Goal: Entertainment & Leisure: Browse casually

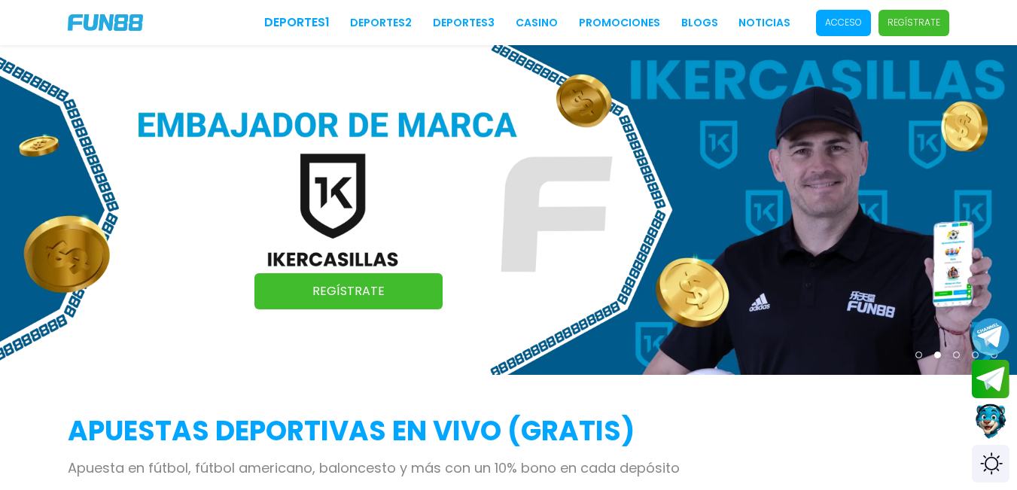
click at [850, 24] on p "Acceso" at bounding box center [843, 23] width 37 height 14
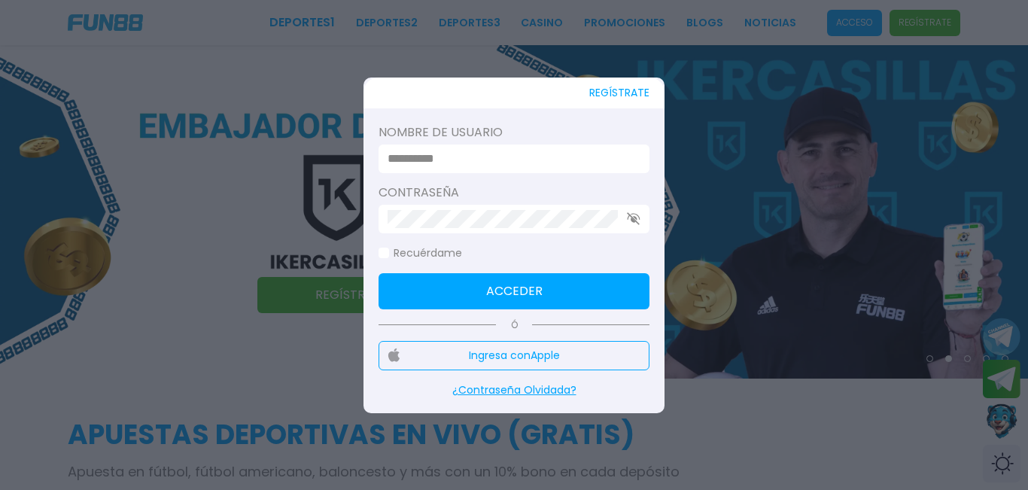
click at [432, 151] on input at bounding box center [510, 159] width 244 height 18
type input "*********"
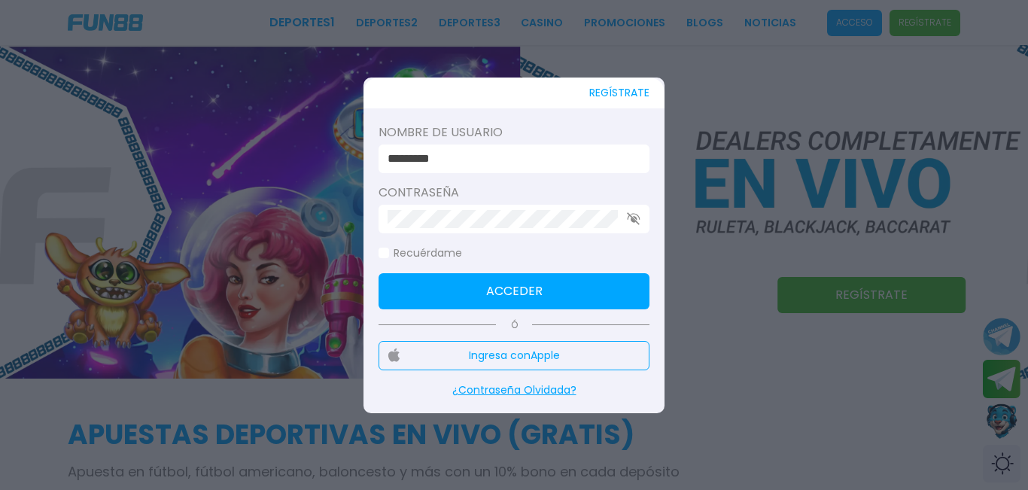
click at [629, 216] on use "button" at bounding box center [633, 218] width 13 height 13
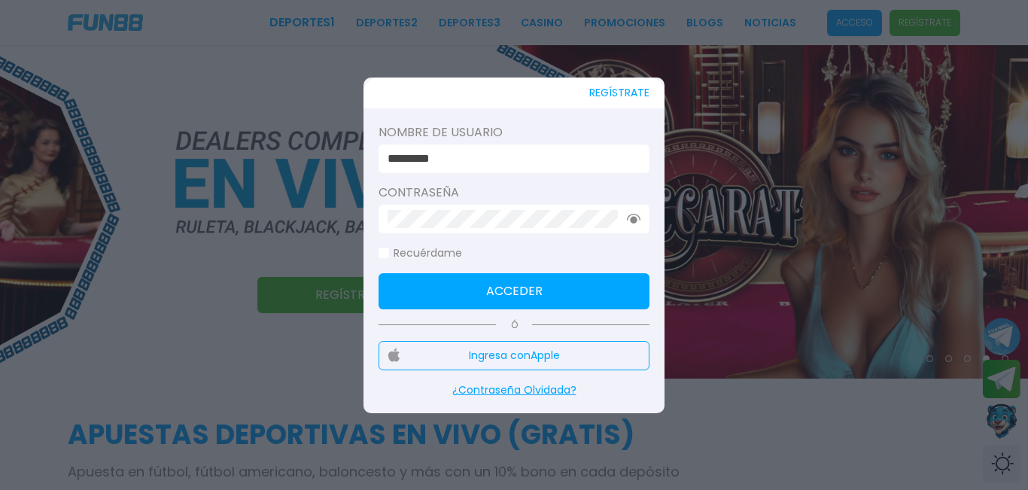
click at [580, 297] on button "Acceder" at bounding box center [514, 291] width 271 height 36
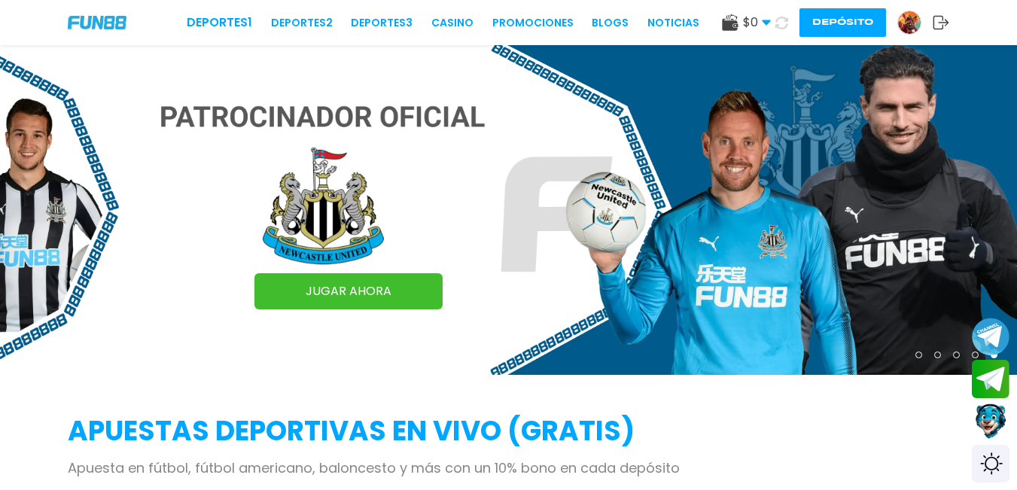
click at [869, 22] on button "Depósito" at bounding box center [842, 22] width 87 height 29
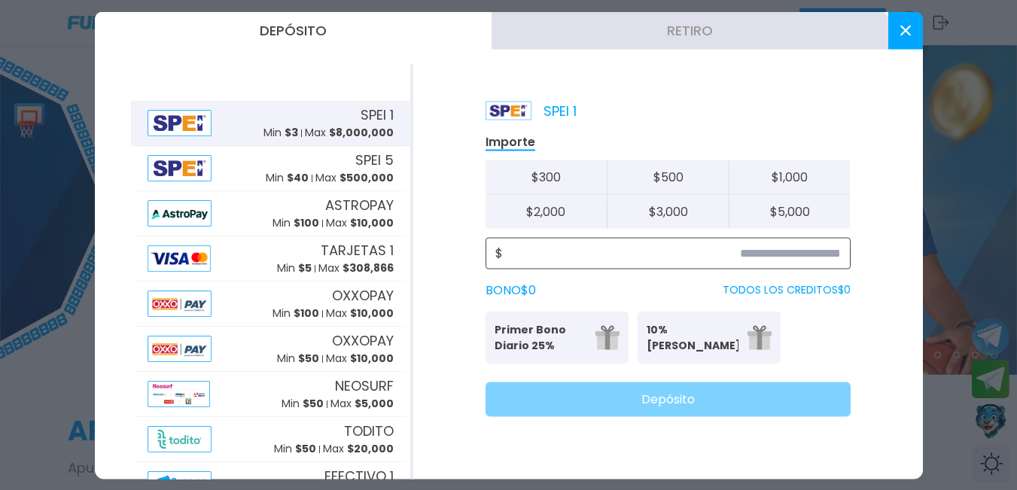
click at [839, 249] on input at bounding box center [672, 253] width 338 height 18
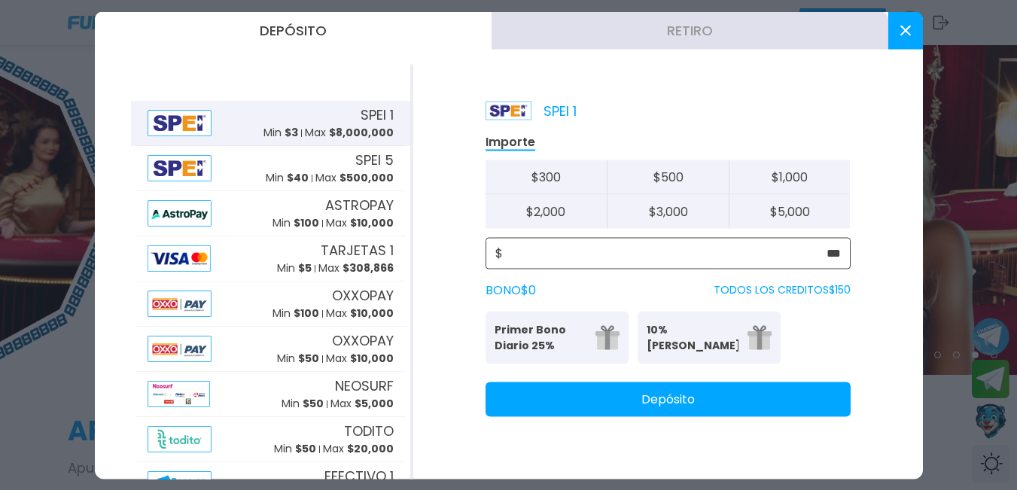
type input "***"
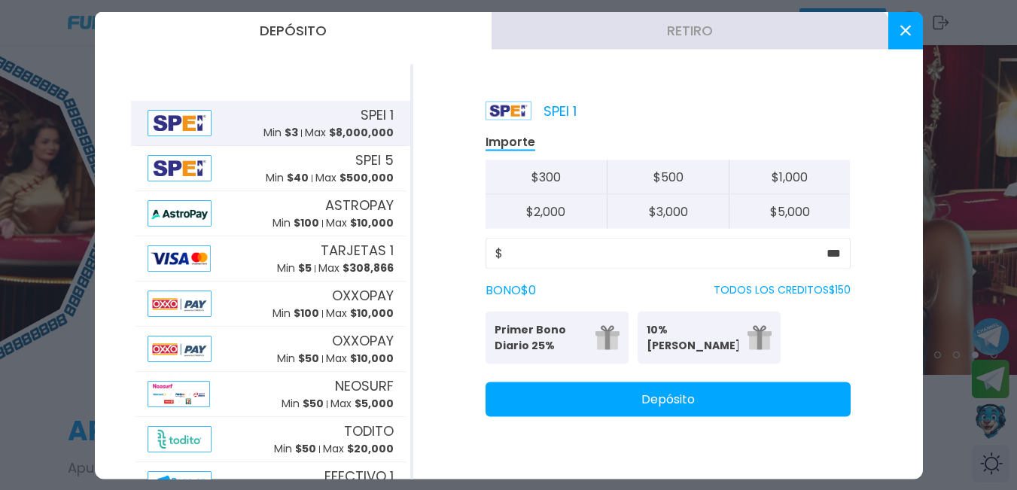
click at [598, 391] on button "Depósito" at bounding box center [667, 399] width 365 height 35
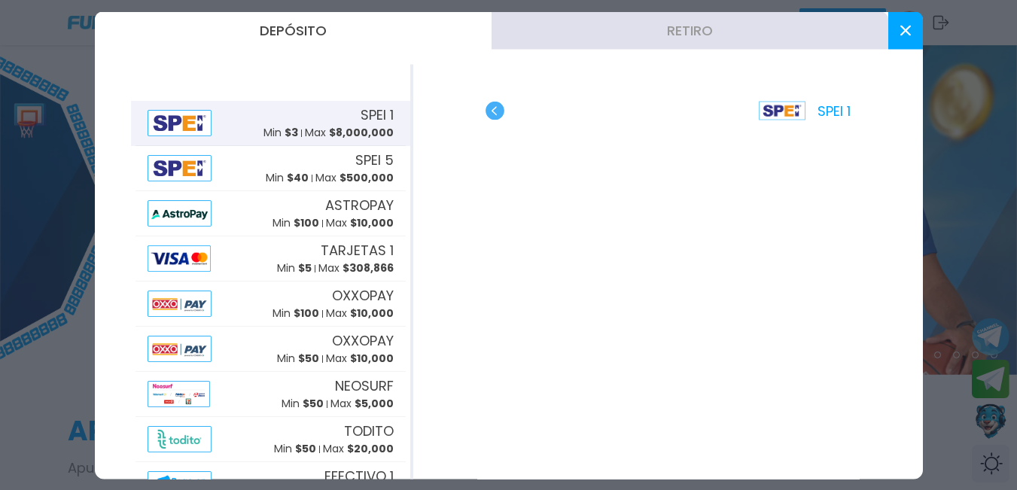
click at [896, 20] on button at bounding box center [905, 30] width 35 height 38
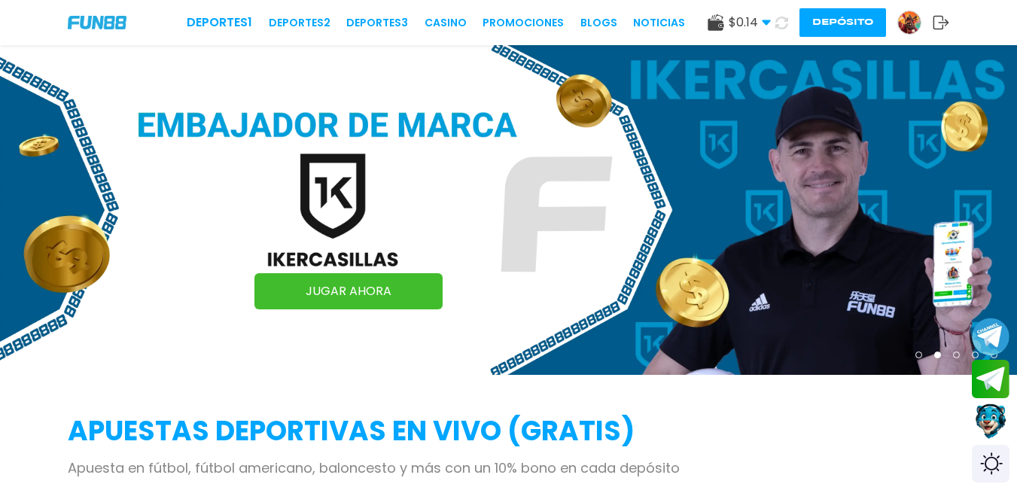
click at [787, 23] on icon at bounding box center [781, 23] width 14 height 14
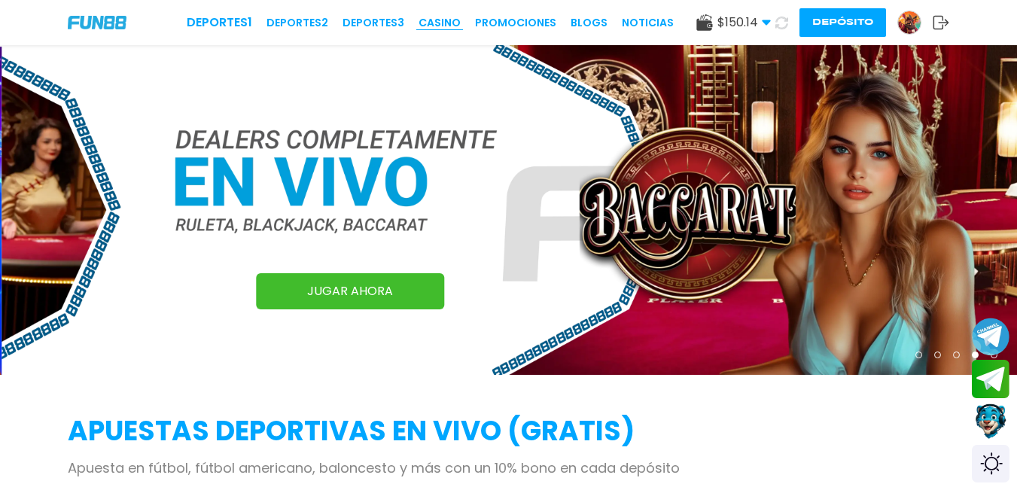
click at [449, 15] on link "CASINO" at bounding box center [439, 23] width 42 height 16
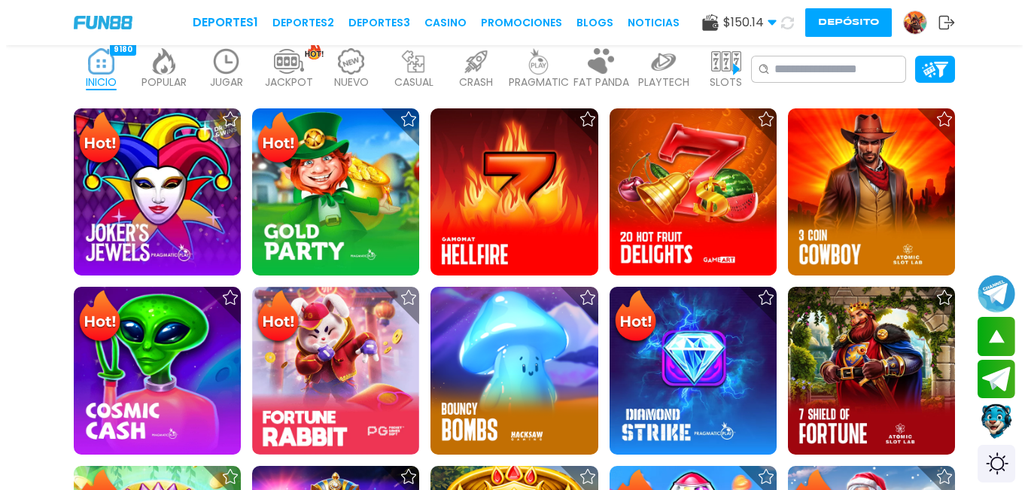
scroll to position [151, 0]
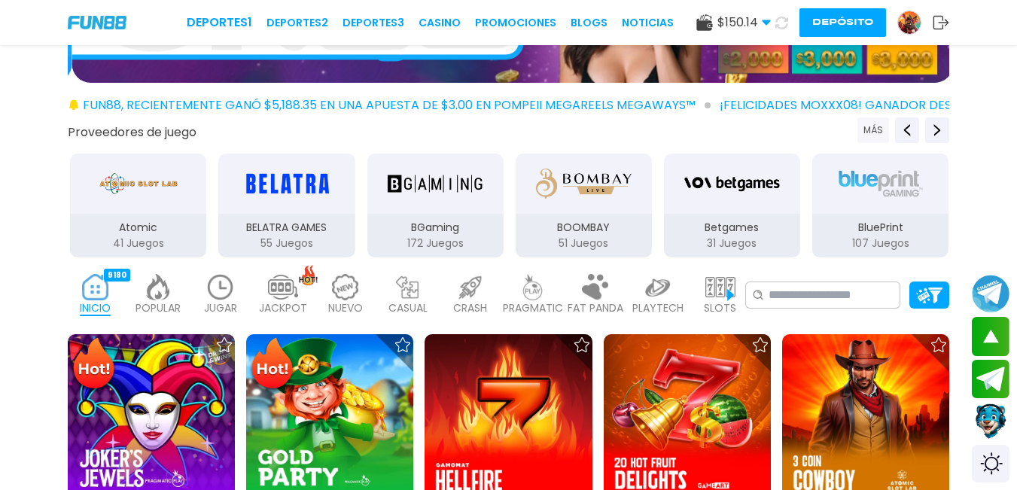
click at [882, 129] on button "MÁS" at bounding box center [873, 130] width 32 height 26
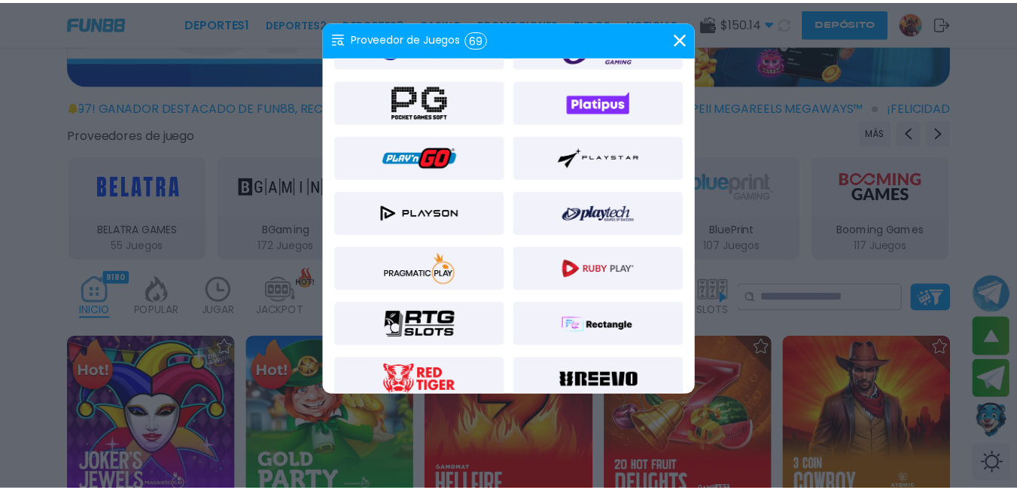
scroll to position [1129, 0]
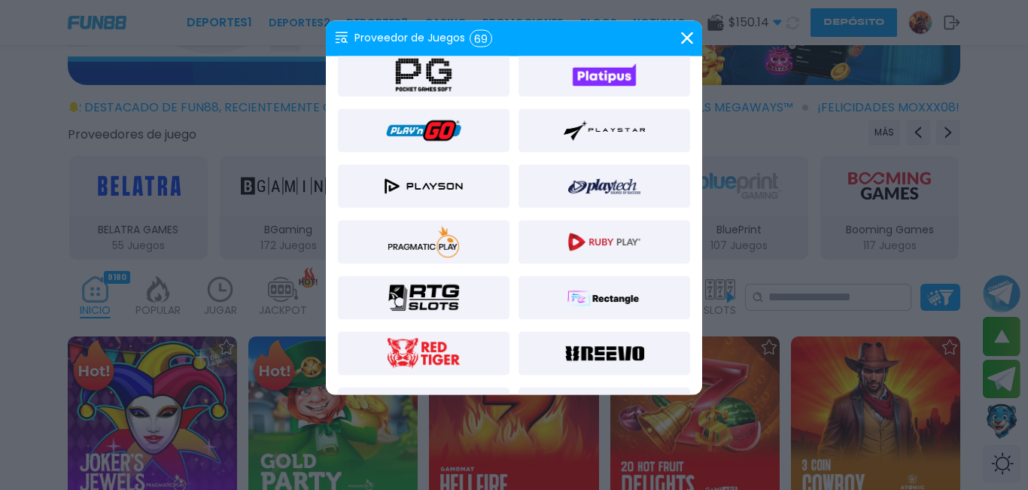
click at [436, 177] on img at bounding box center [423, 186] width 81 height 36
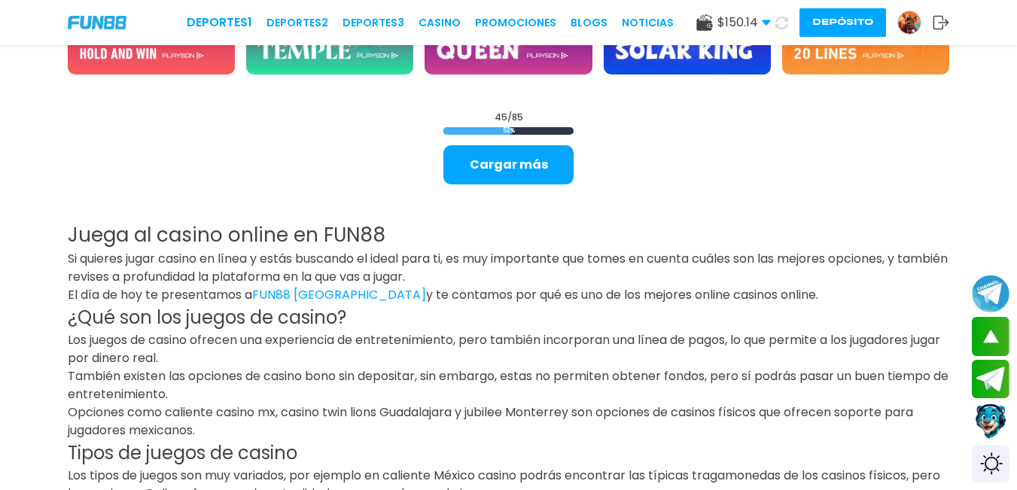
scroll to position [2032, 0]
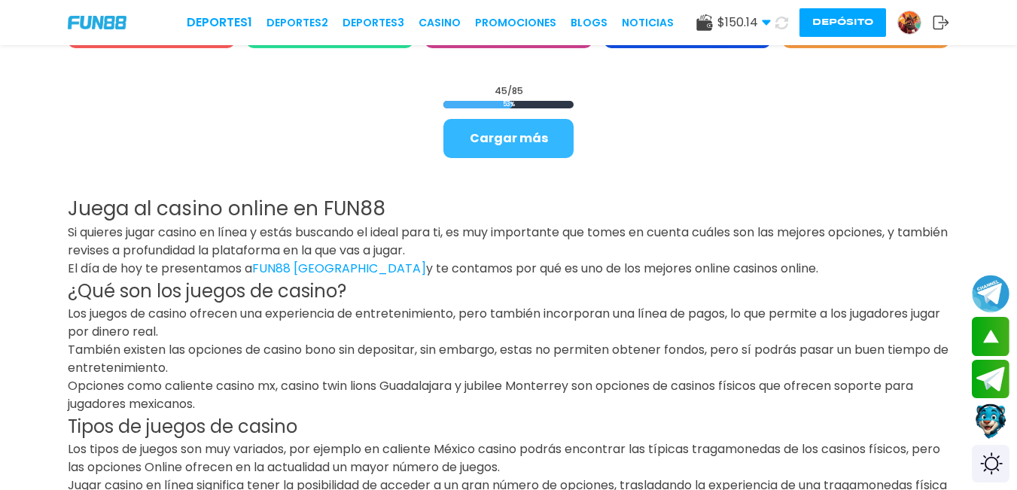
click at [461, 136] on button "Cargar más" at bounding box center [508, 138] width 130 height 39
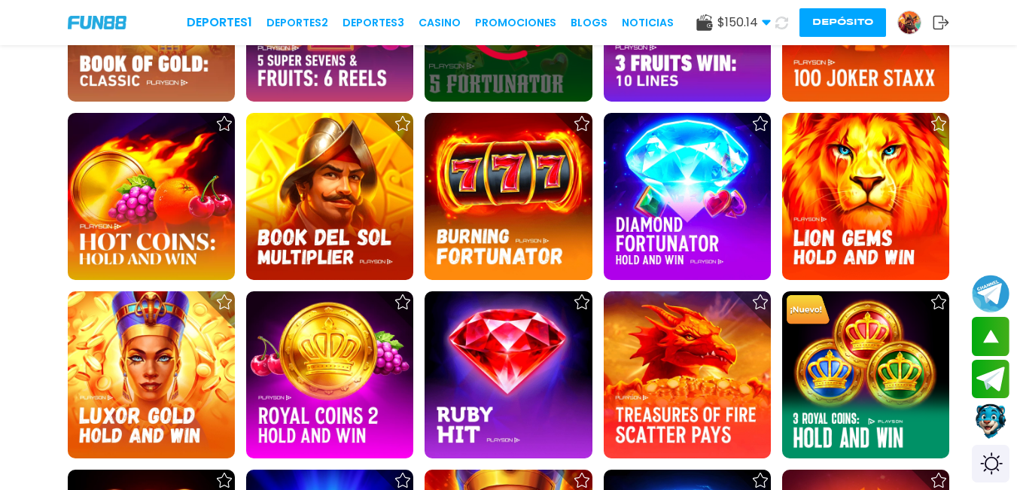
scroll to position [2935, 0]
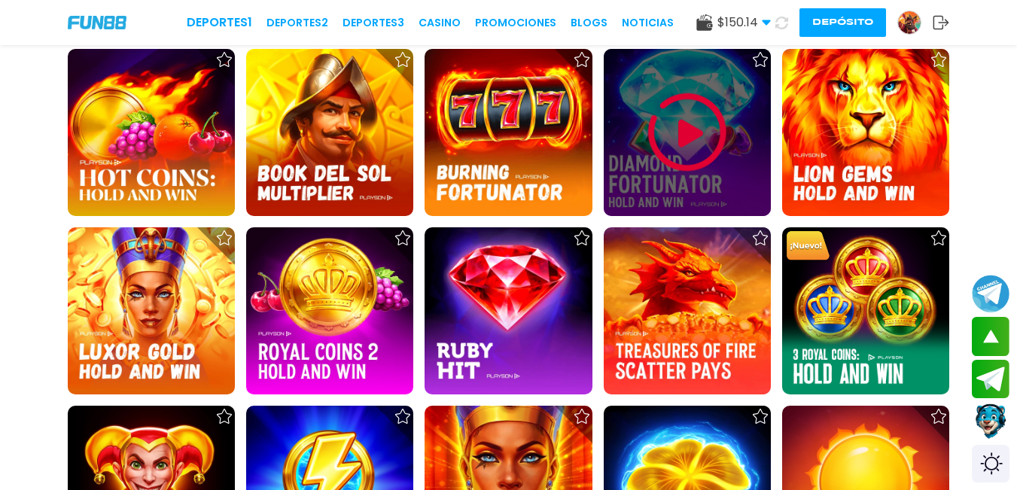
click at [666, 157] on img at bounding box center [687, 132] width 90 height 90
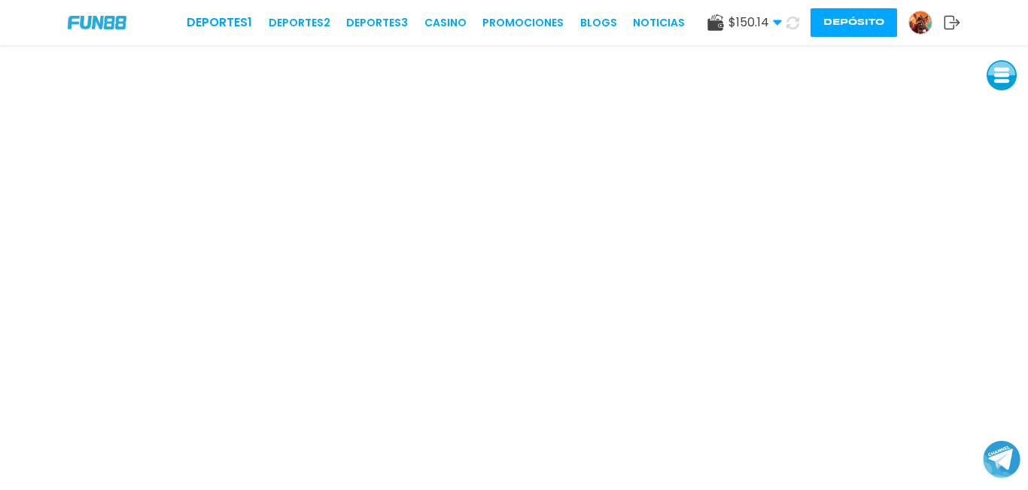
click at [1005, 75] on button at bounding box center [1002, 75] width 30 height 30
click at [993, 185] on button at bounding box center [1002, 177] width 30 height 30
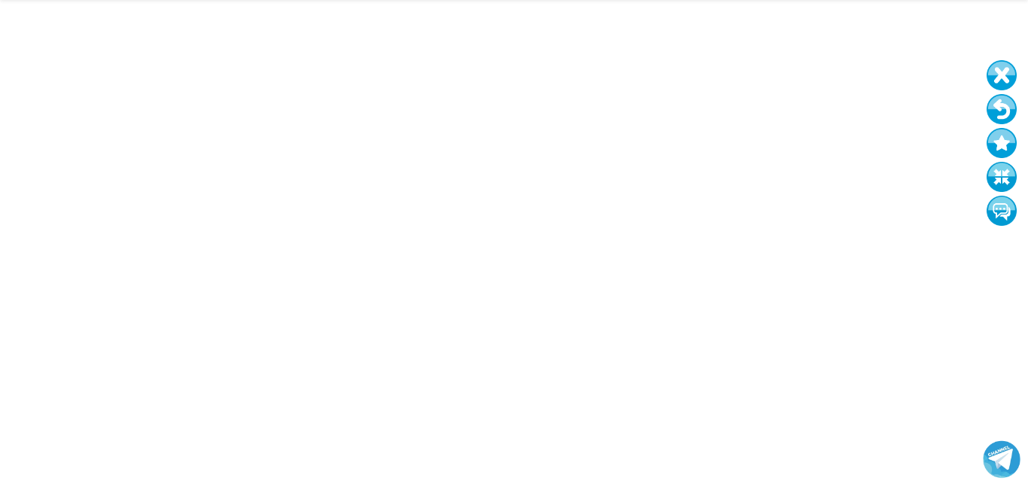
click at [1005, 100] on button at bounding box center [1002, 109] width 30 height 30
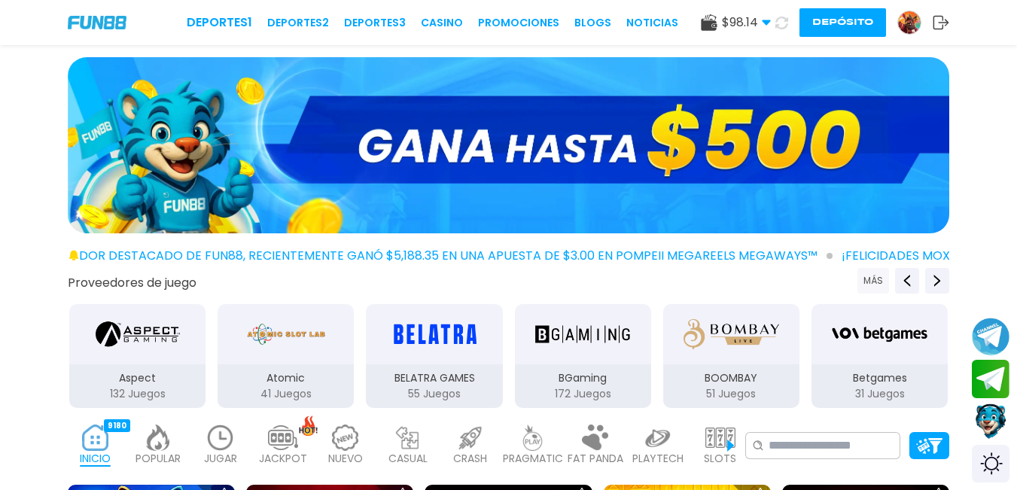
click at [875, 288] on button "MÁS" at bounding box center [873, 281] width 32 height 26
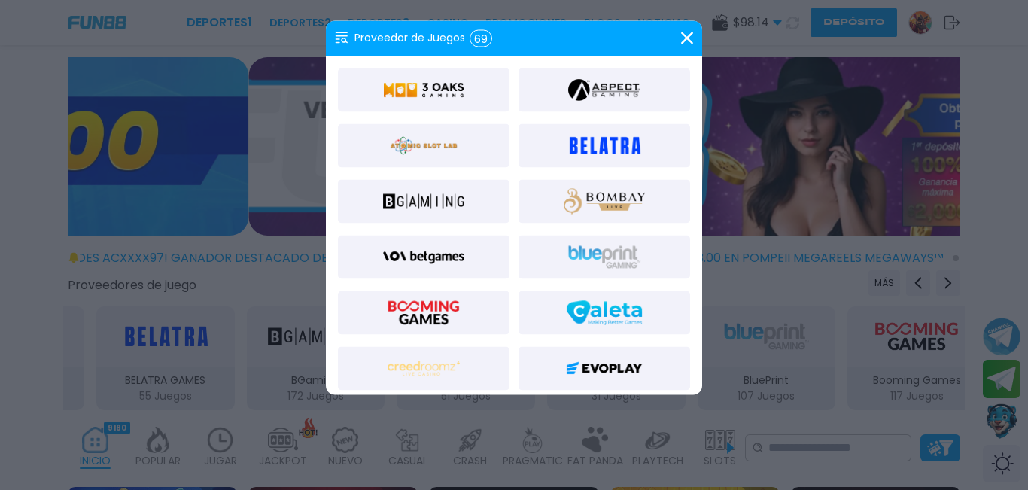
click at [429, 96] on img at bounding box center [423, 89] width 81 height 36
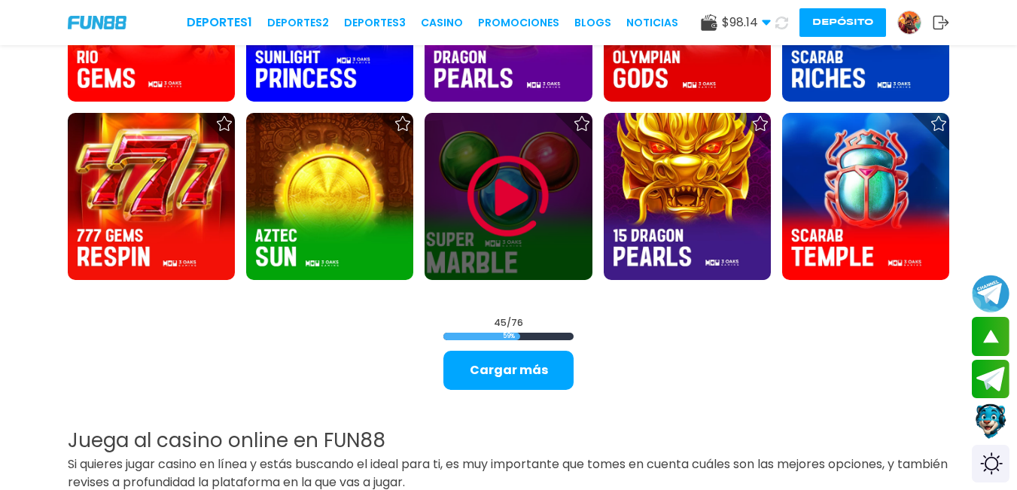
scroll to position [1806, 0]
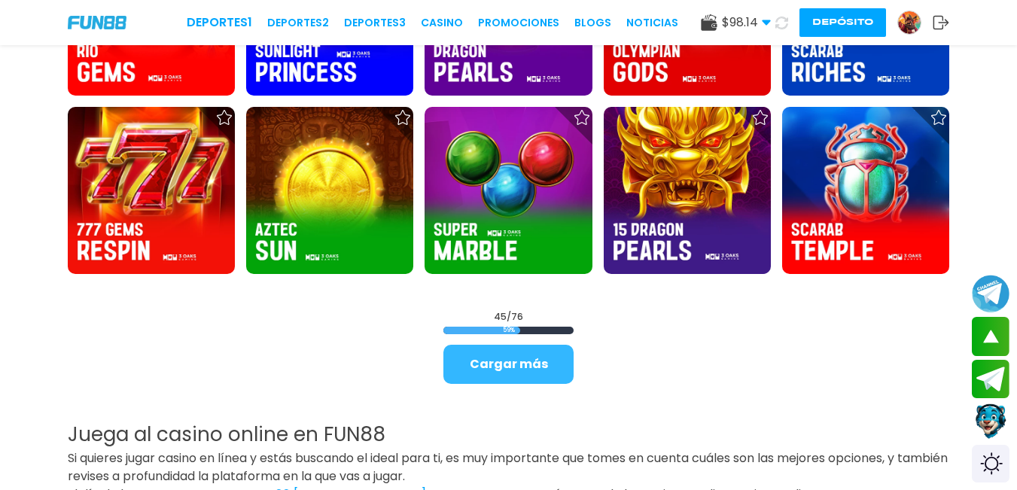
click at [457, 374] on button "Cargar más" at bounding box center [508, 364] width 130 height 39
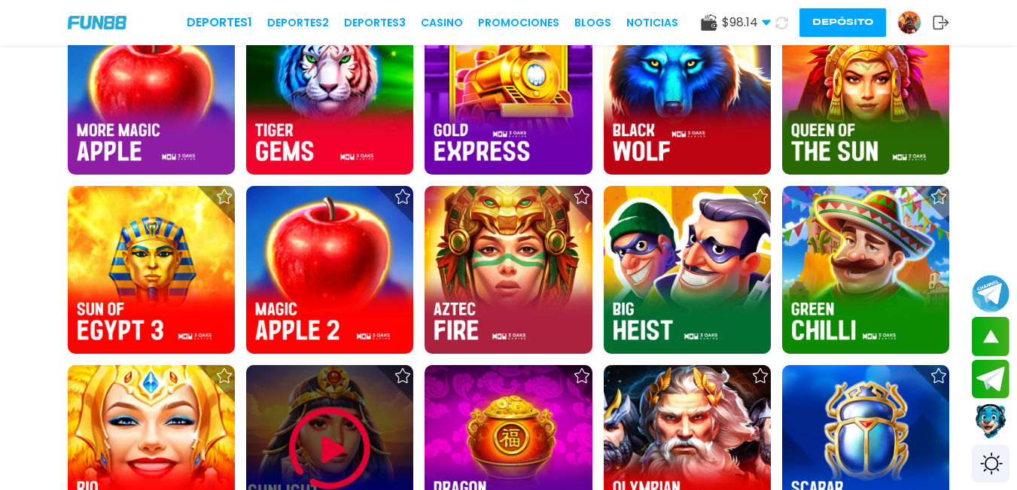
scroll to position [1355, 0]
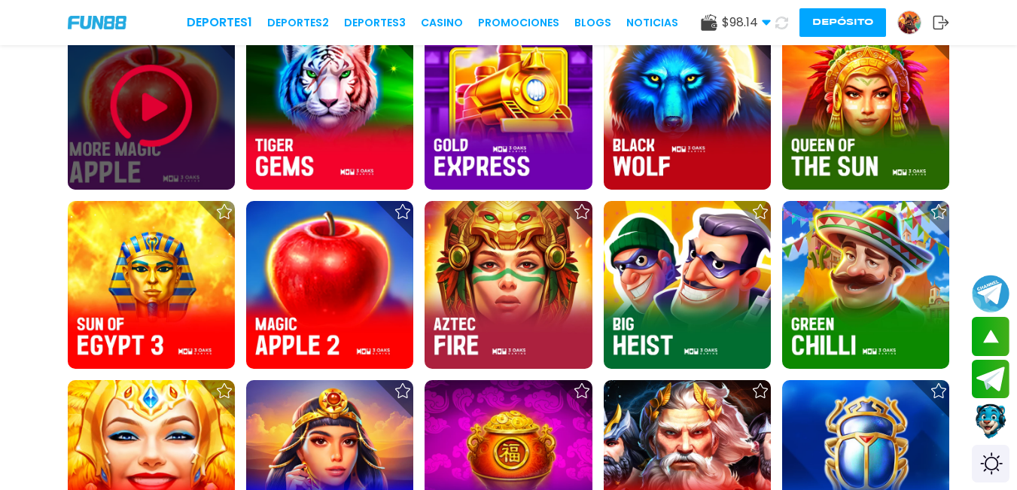
click at [140, 95] on img at bounding box center [151, 106] width 90 height 90
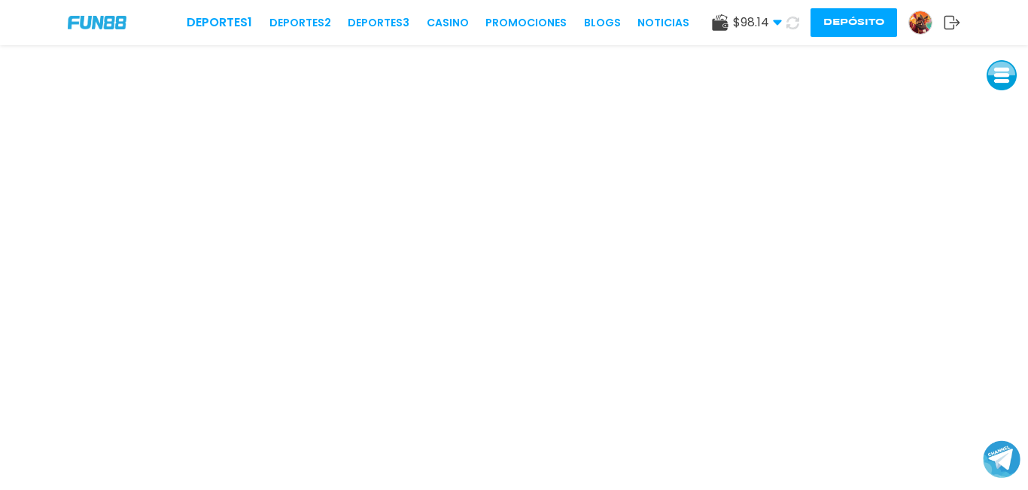
click at [996, 81] on button at bounding box center [1002, 75] width 30 height 30
click at [1009, 82] on button at bounding box center [1003, 77] width 30 height 30
click at [997, 186] on button at bounding box center [1003, 178] width 30 height 30
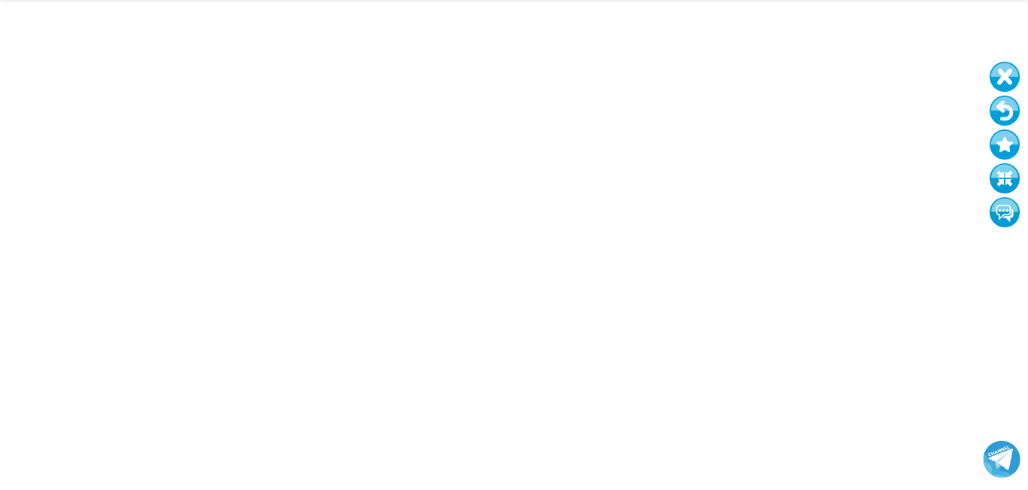
click at [1001, 116] on button at bounding box center [1005, 111] width 30 height 30
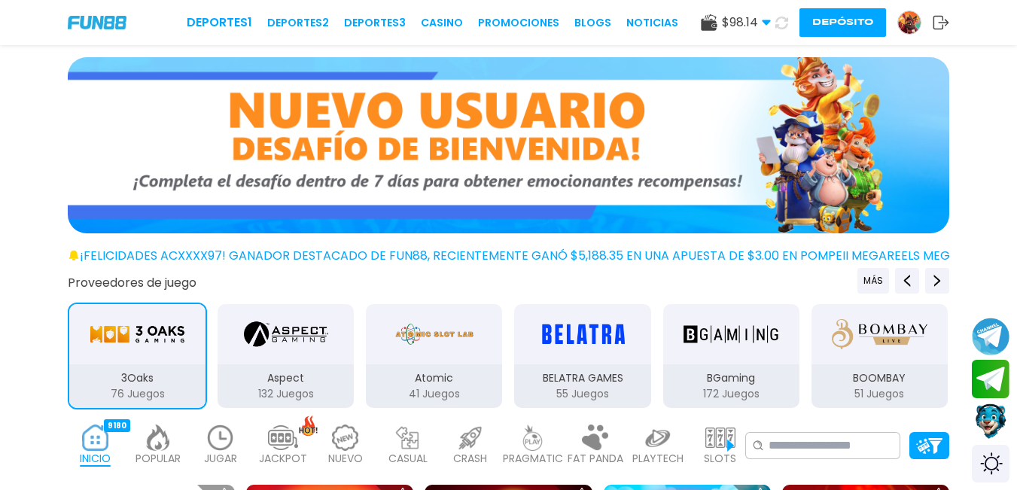
click at [218, 433] on img at bounding box center [220, 437] width 30 height 26
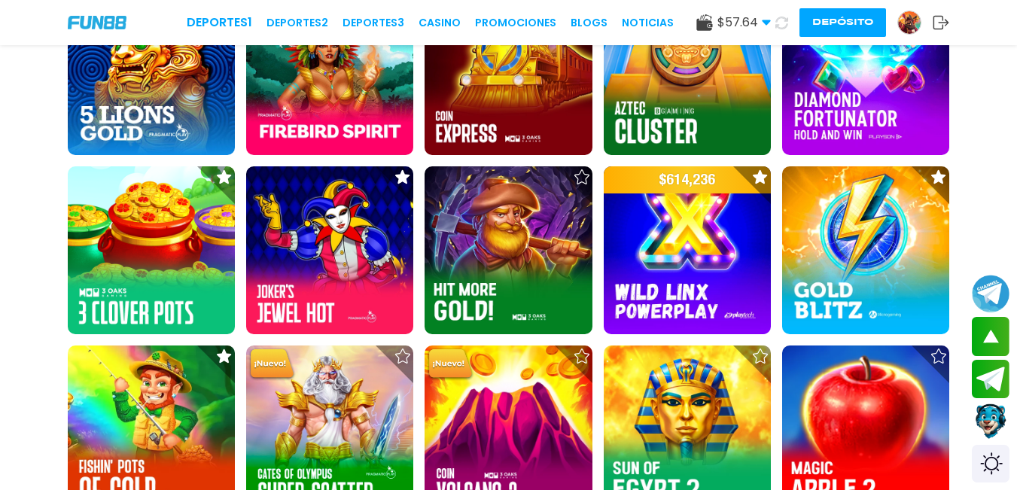
scroll to position [452, 0]
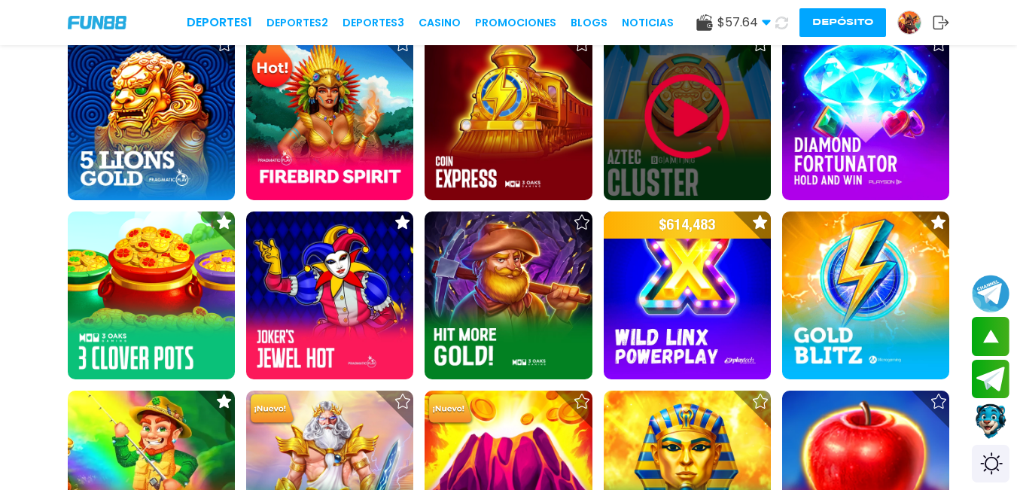
click at [698, 134] on img at bounding box center [687, 116] width 90 height 90
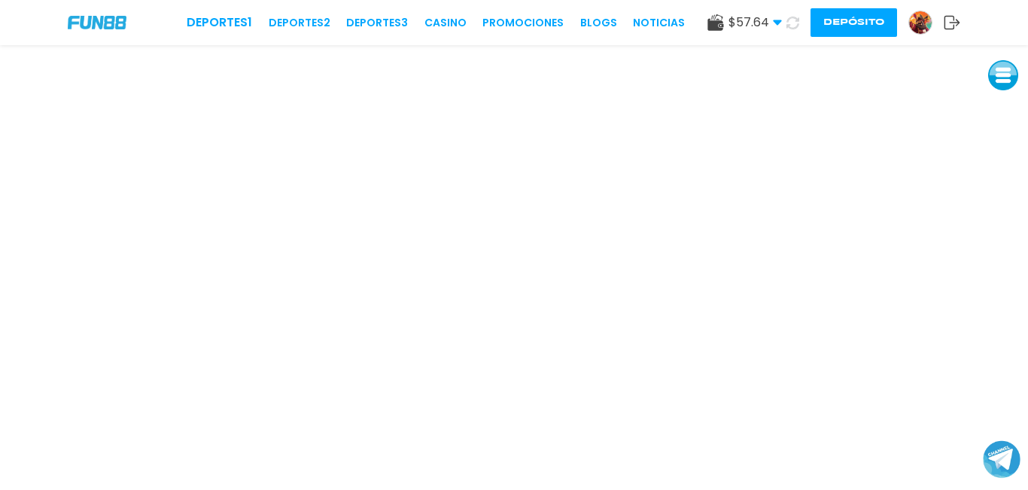
click at [1013, 70] on button at bounding box center [1003, 75] width 30 height 30
click at [1007, 182] on button at bounding box center [1003, 177] width 30 height 30
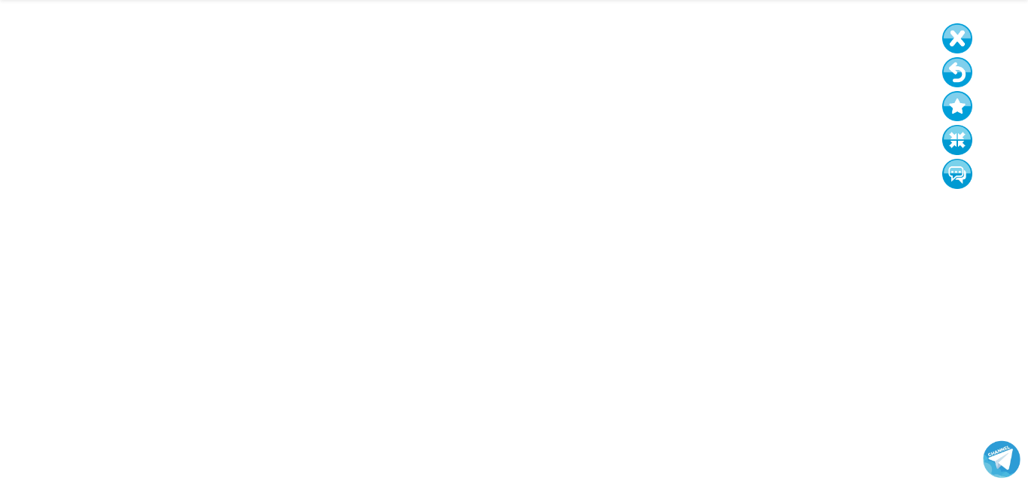
drag, startPoint x: 1012, startPoint y: 175, endPoint x: 960, endPoint y: 135, distance: 65.0
click at [962, 135] on button at bounding box center [957, 140] width 30 height 30
click at [954, 140] on button at bounding box center [956, 140] width 30 height 30
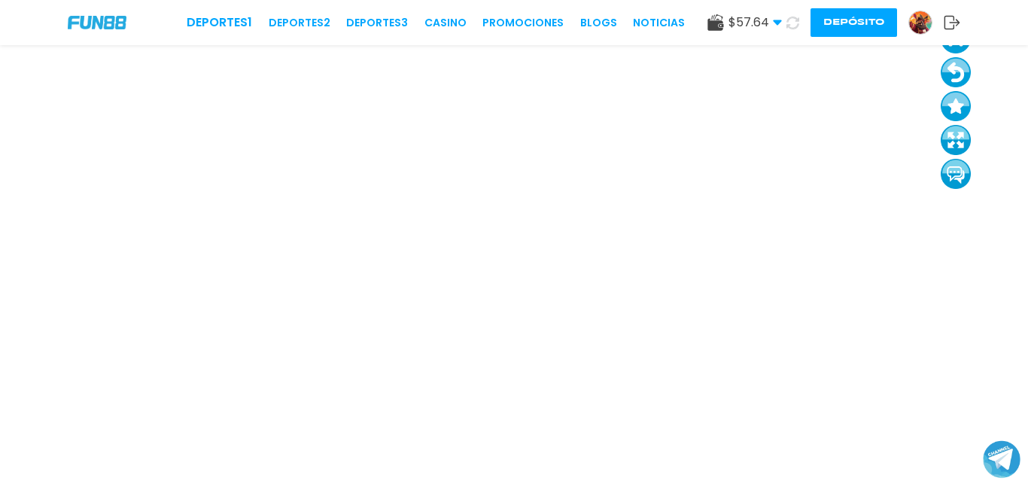
click at [943, 74] on button at bounding box center [956, 72] width 30 height 30
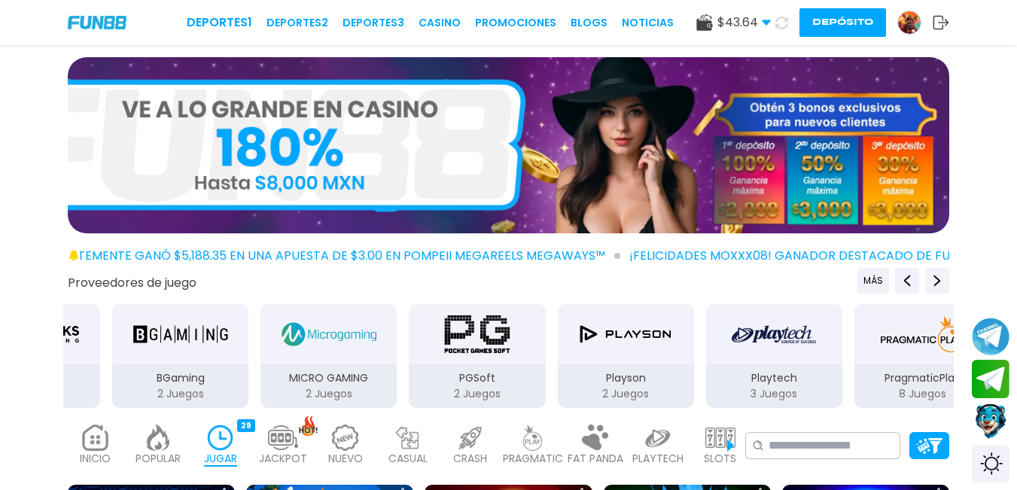
click at [90, 449] on img at bounding box center [96, 437] width 30 height 26
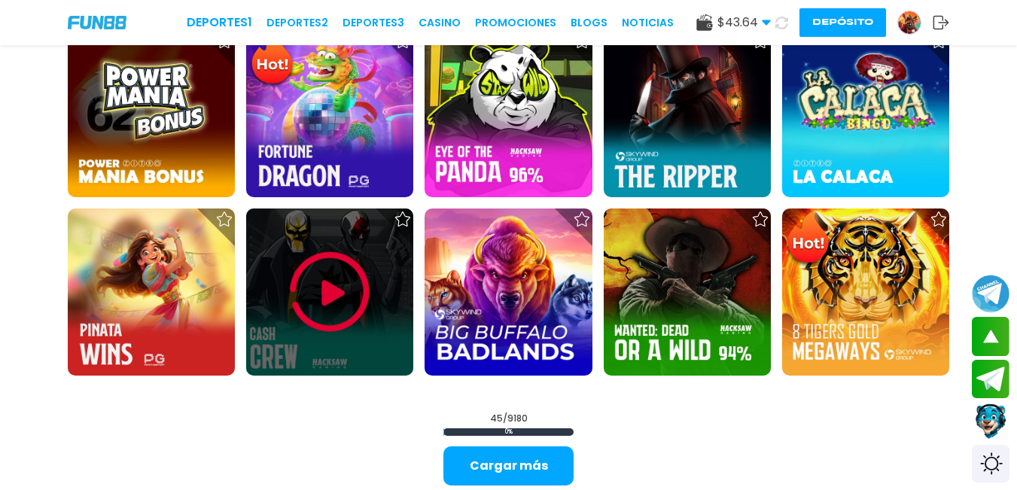
scroll to position [1957, 0]
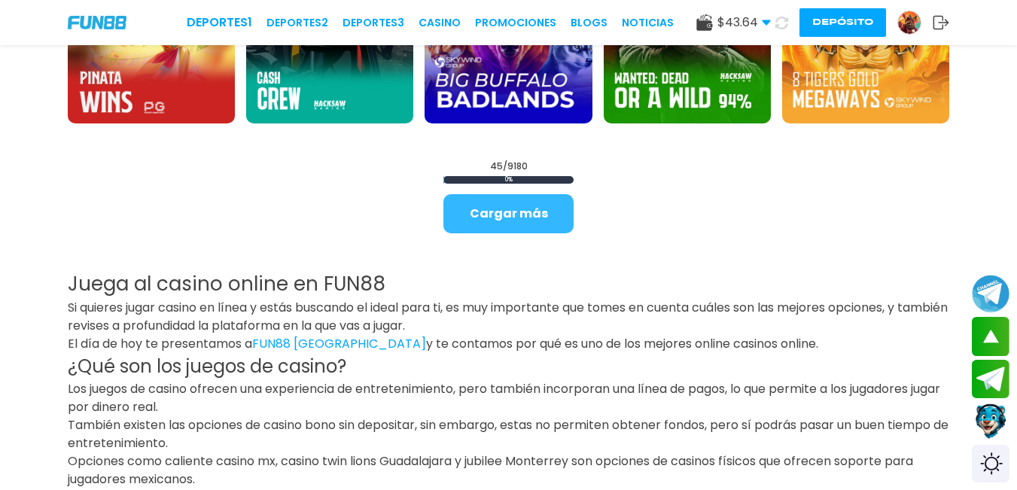
click at [528, 208] on button "Cargar más" at bounding box center [508, 213] width 130 height 39
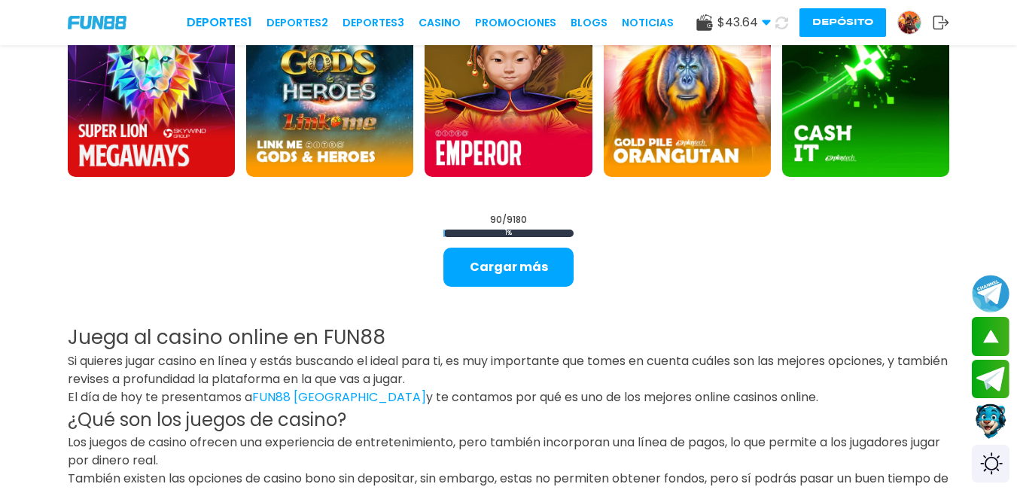
scroll to position [3537, 0]
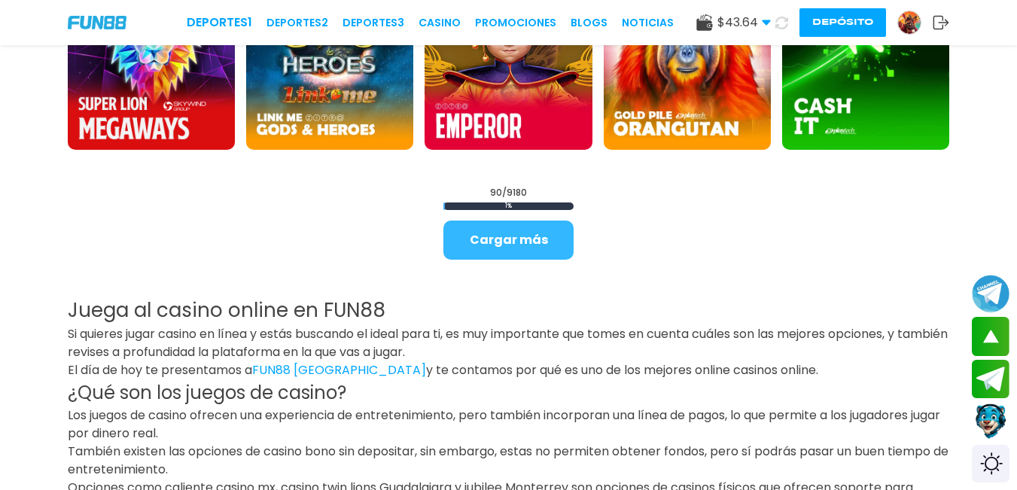
click at [482, 235] on button "Cargar más" at bounding box center [508, 240] width 130 height 39
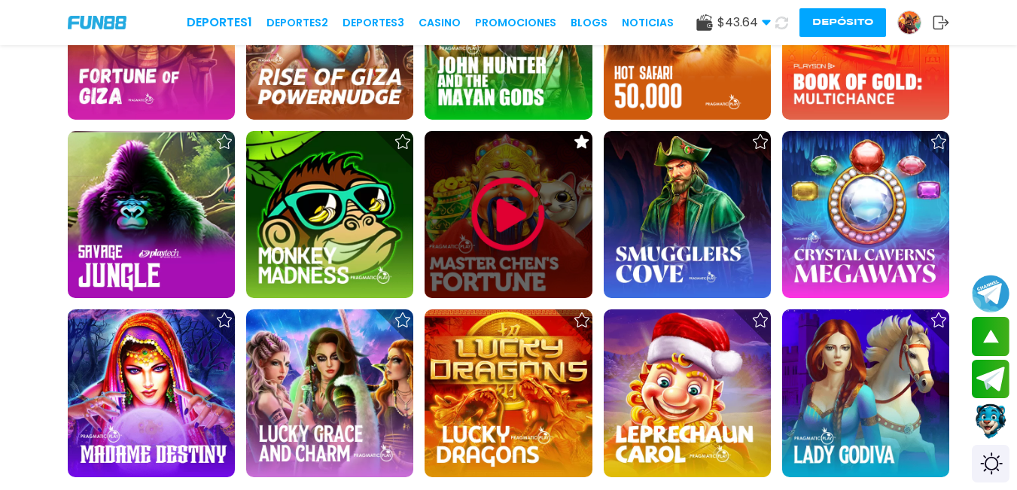
scroll to position [4741, 0]
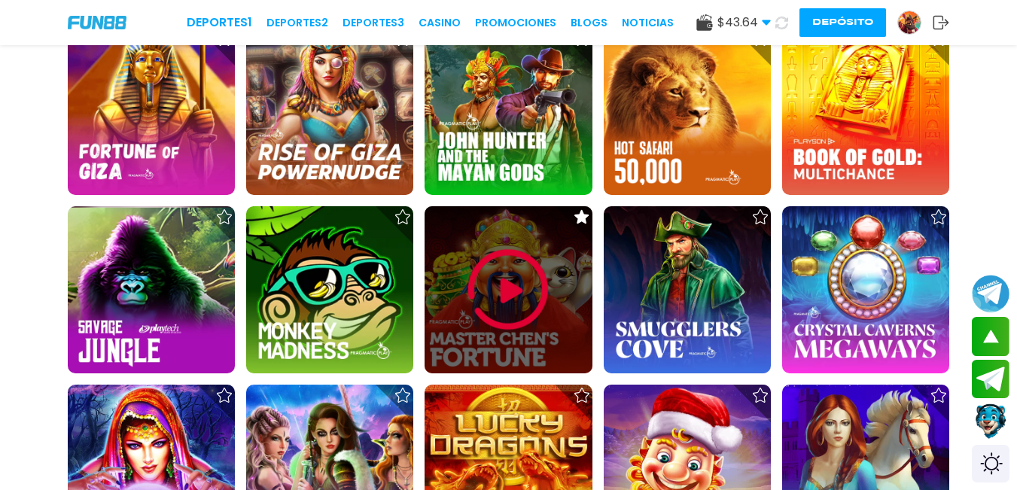
click at [496, 305] on img at bounding box center [508, 290] width 90 height 90
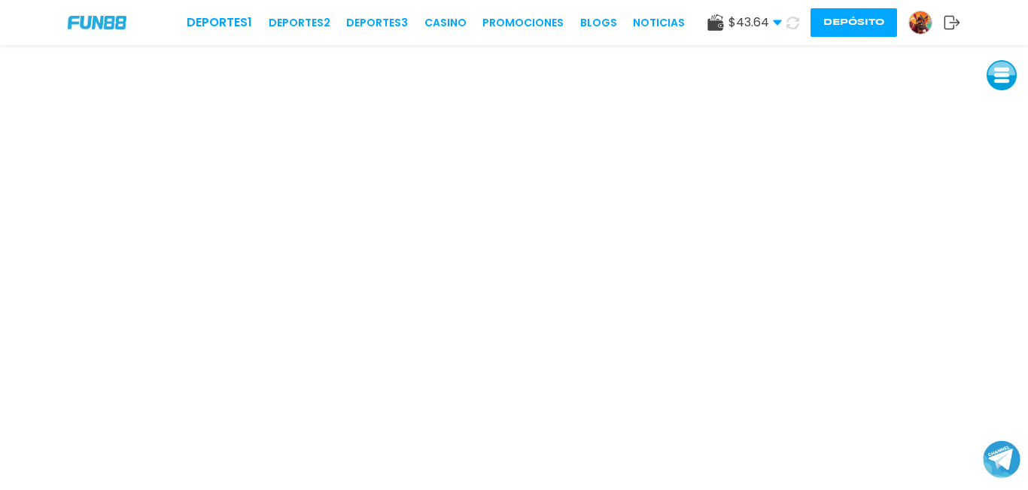
click at [1006, 81] on button at bounding box center [1002, 75] width 30 height 30
click at [1000, 114] on button at bounding box center [1002, 109] width 30 height 30
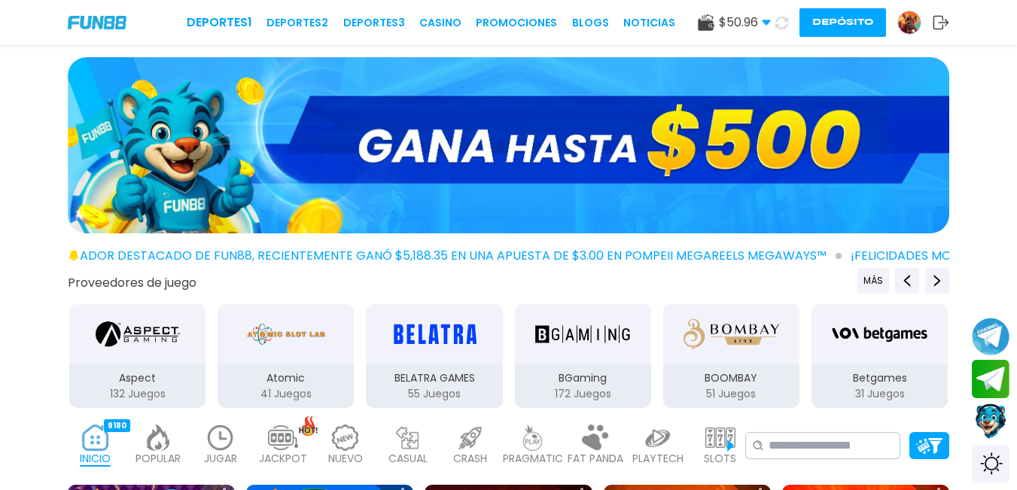
click at [219, 451] on p "JUGAR" at bounding box center [220, 459] width 33 height 16
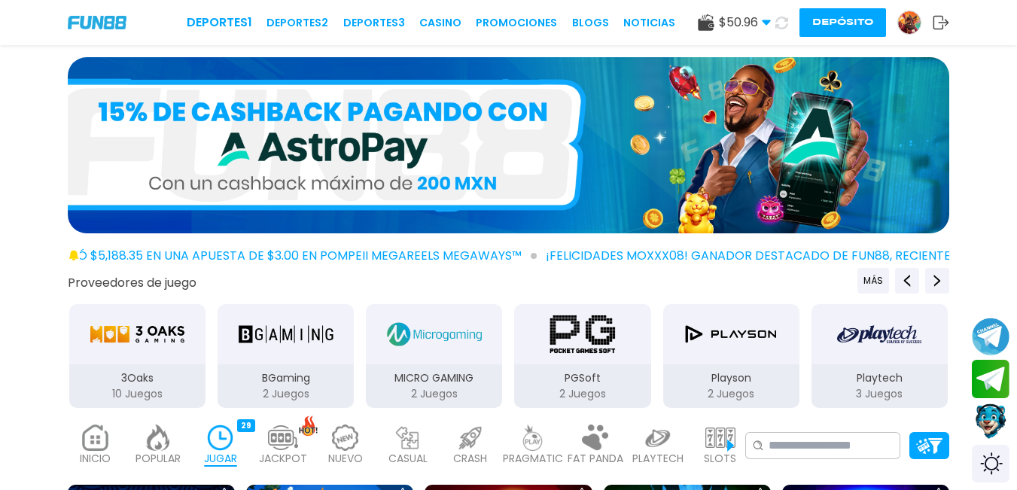
click at [157, 331] on img "3Oaks" at bounding box center [137, 334] width 95 height 42
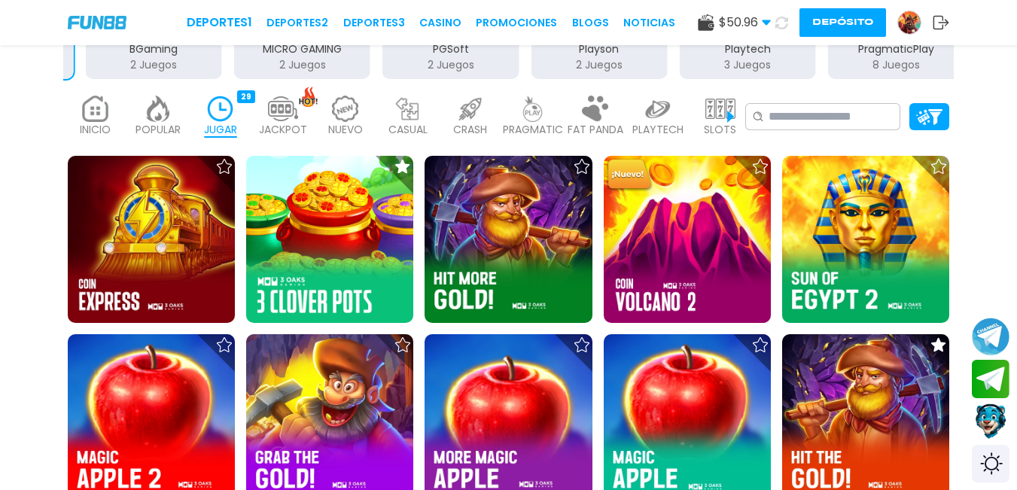
scroll to position [452, 0]
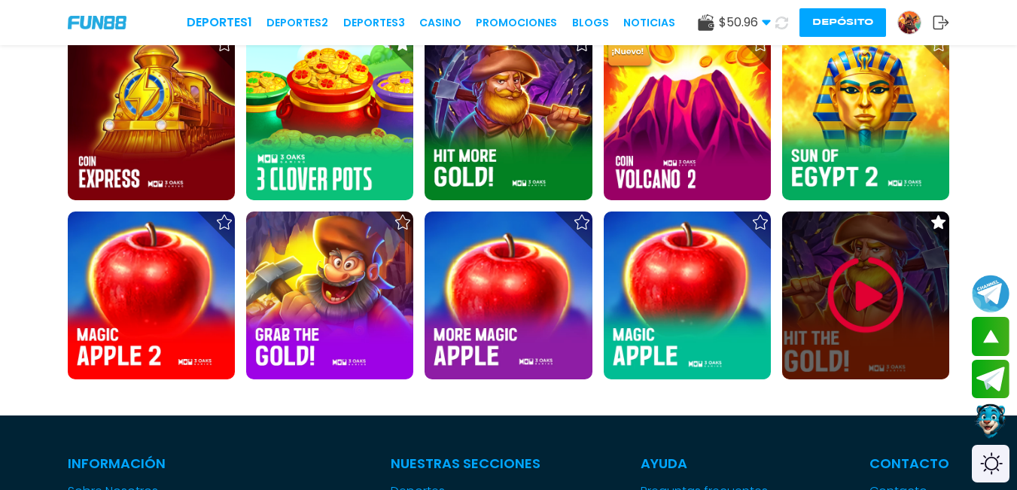
click at [834, 315] on img at bounding box center [865, 295] width 90 height 90
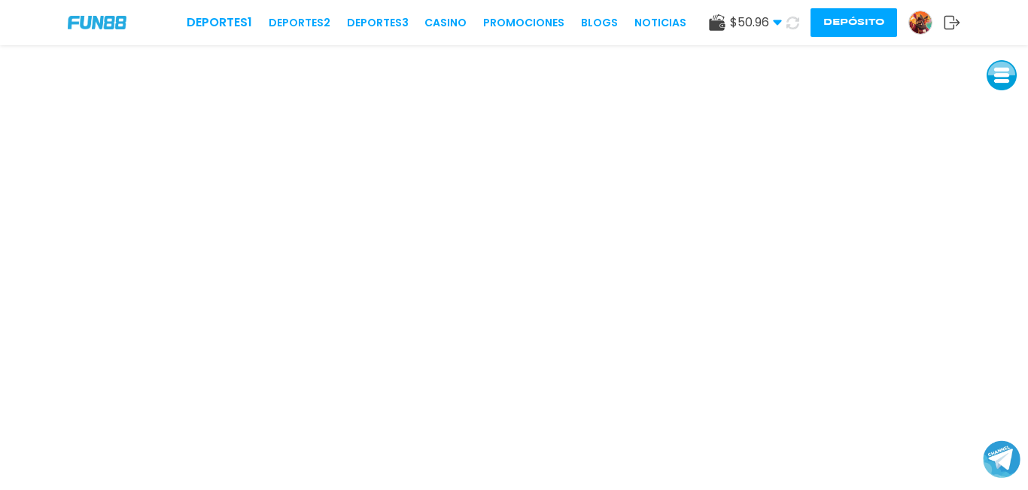
click at [793, 22] on icon at bounding box center [792, 23] width 13 height 13
click at [917, 28] on img at bounding box center [920, 22] width 23 height 23
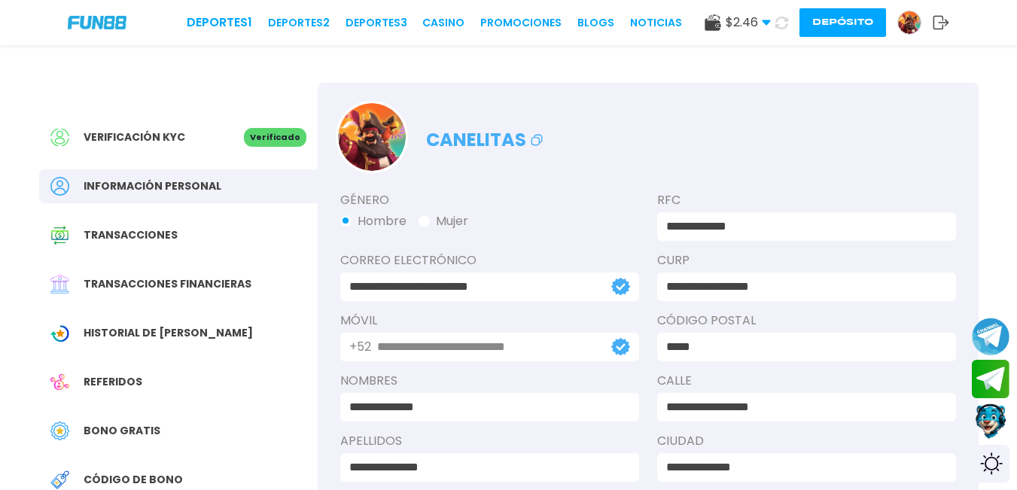
click at [126, 429] on span "Bono Gratis" at bounding box center [122, 431] width 77 height 16
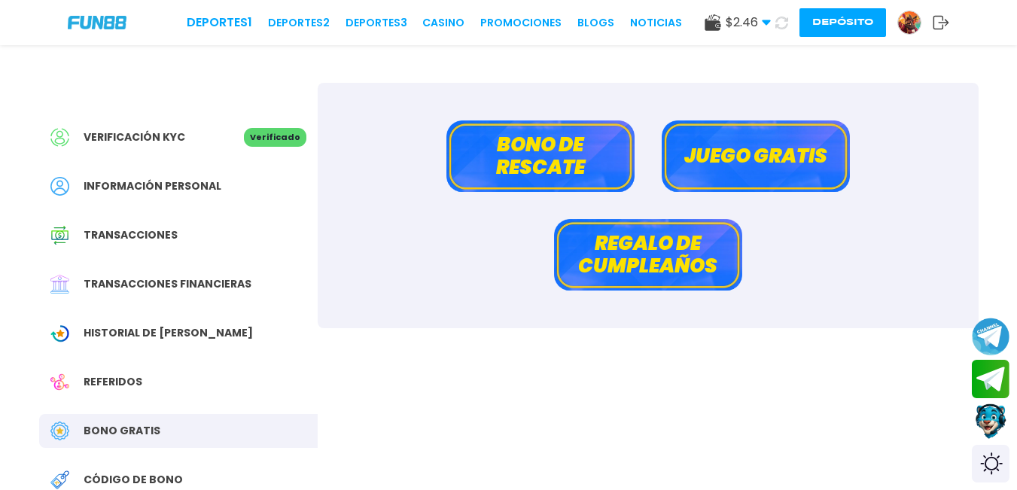
click at [497, 164] on button "Bono de rescate" at bounding box center [540, 155] width 188 height 71
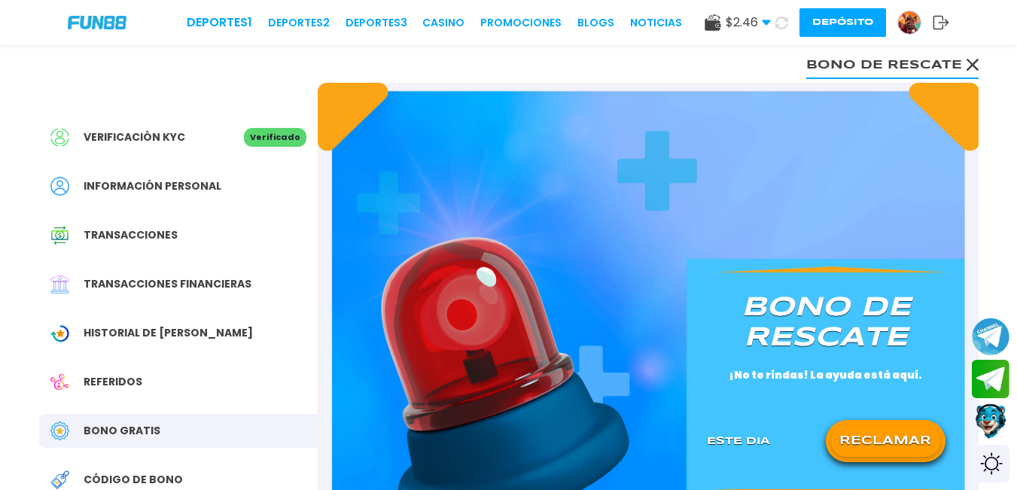
click at [881, 434] on button "RECLAMAR" at bounding box center [885, 441] width 109 height 32
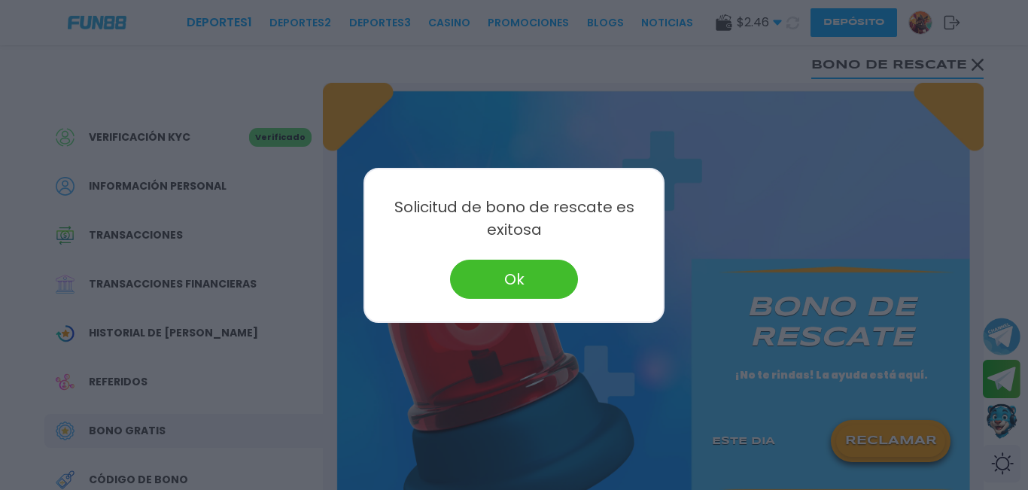
click at [543, 291] on button "Ok" at bounding box center [514, 279] width 128 height 39
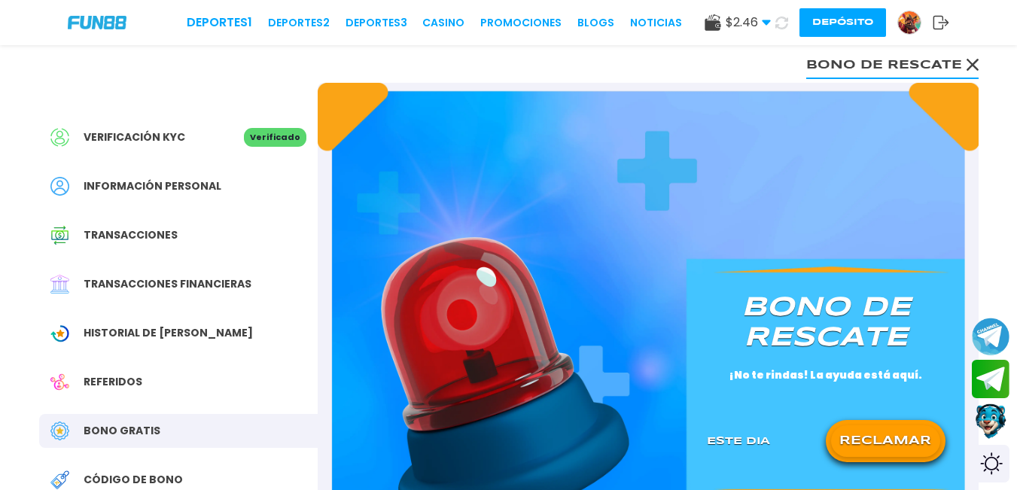
click at [780, 26] on icon at bounding box center [781, 23] width 13 height 13
click at [435, 12] on div "Deportes 1 Deportes 2 Deportes 3 CASINO Promociones BLOGS NOTICIAS $ 9.46 Diner…" at bounding box center [508, 22] width 1017 height 45
click at [449, 32] on div "Deportes 1 Deportes 2 Deportes 3 CASINO Promociones BLOGS NOTICIAS $ 9.46 Diner…" at bounding box center [508, 22] width 1017 height 45
click at [443, 23] on link "CASINO" at bounding box center [443, 23] width 42 height 16
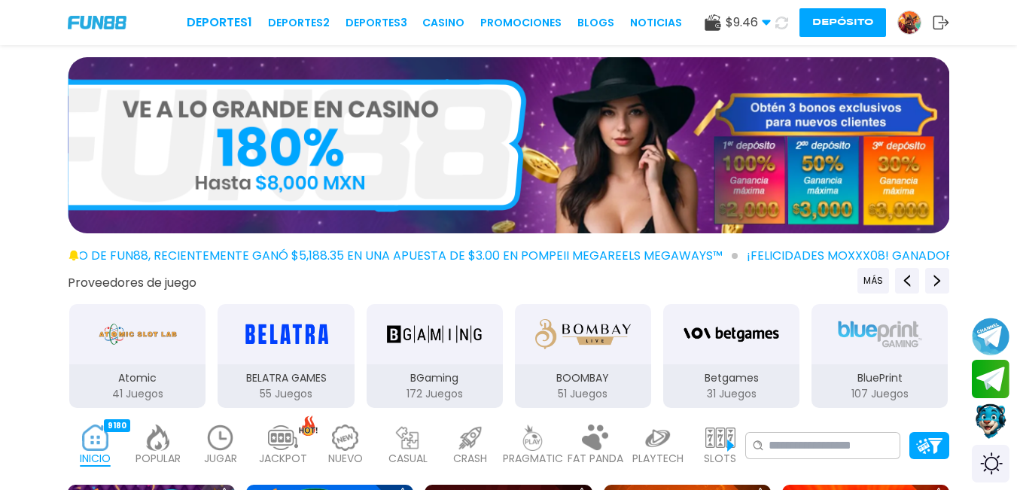
click at [214, 445] on img at bounding box center [220, 437] width 30 height 26
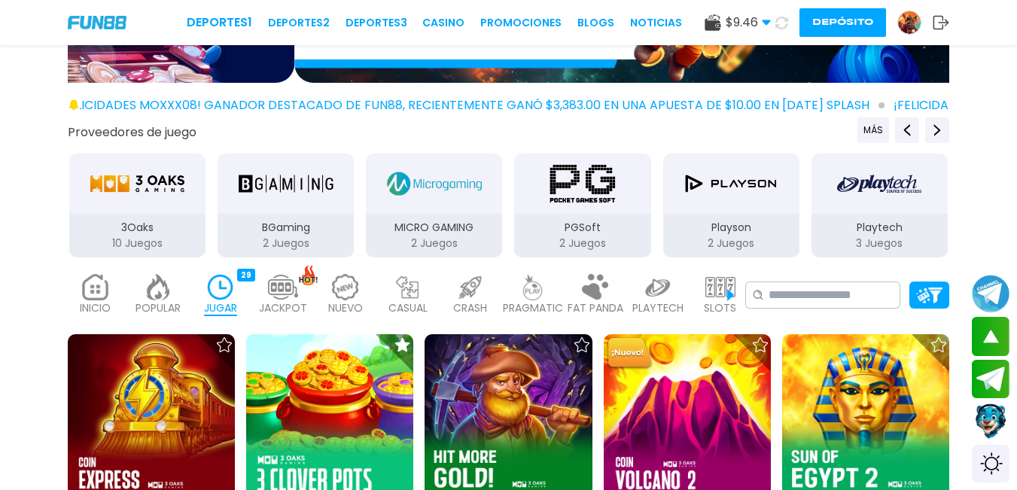
scroll to position [226, 0]
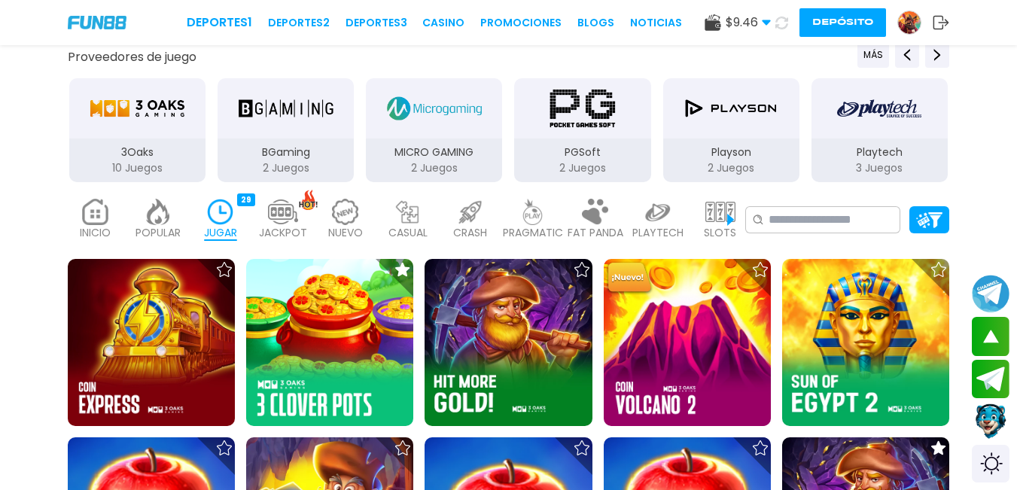
click at [530, 214] on img at bounding box center [533, 212] width 30 height 26
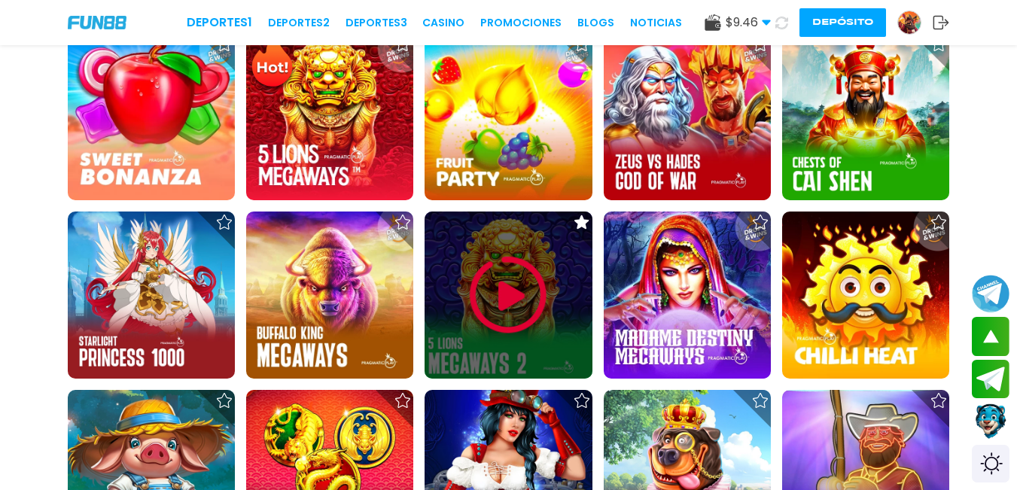
scroll to position [828, 0]
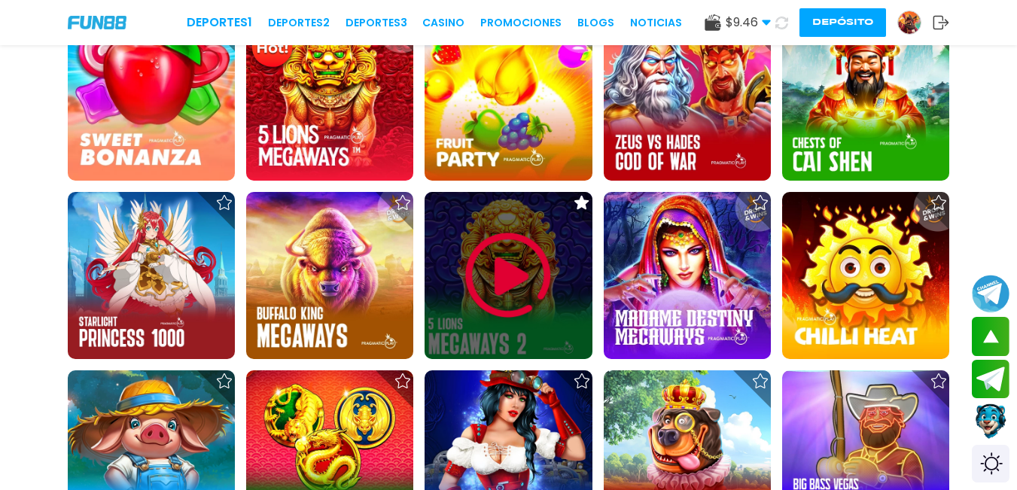
click at [503, 262] on img at bounding box center [508, 275] width 90 height 90
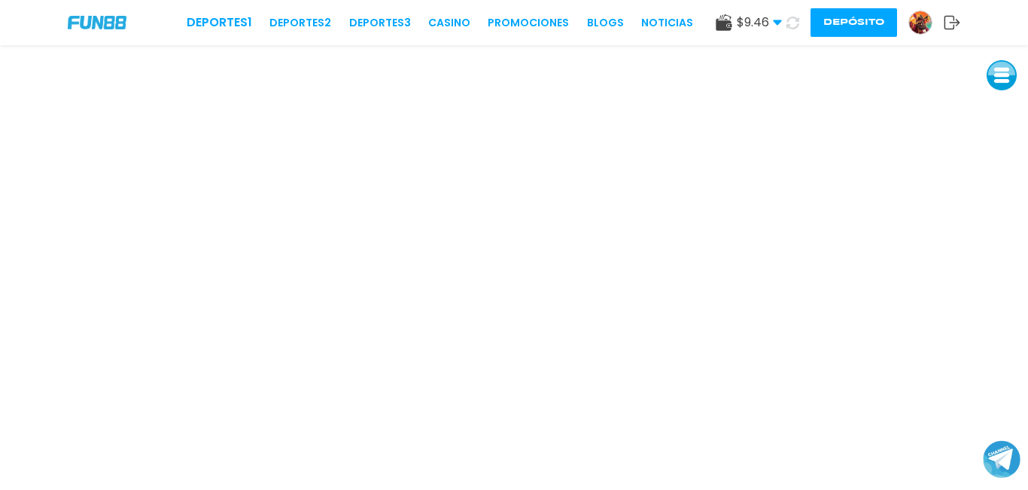
click at [997, 84] on button at bounding box center [1002, 75] width 30 height 30
click at [1006, 179] on button at bounding box center [1005, 175] width 30 height 30
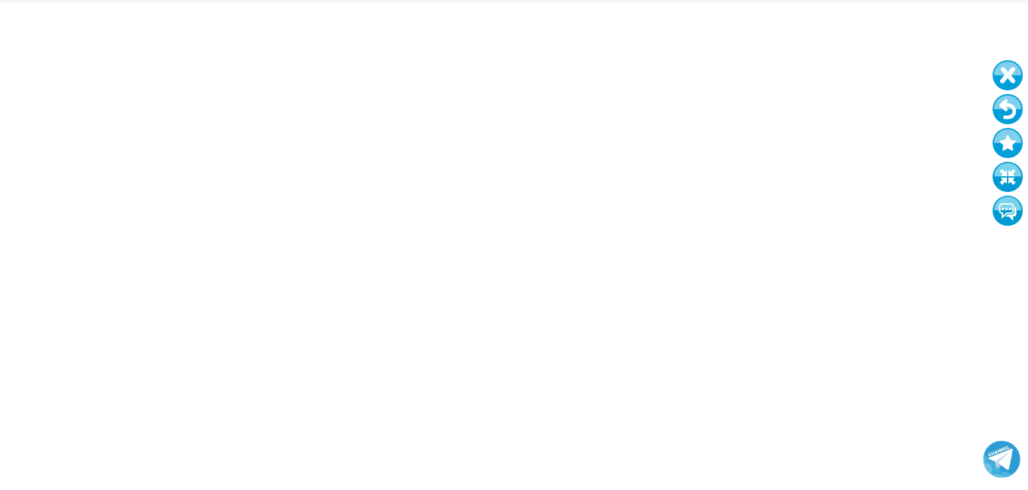
click at [1000, 103] on button at bounding box center [1008, 109] width 30 height 30
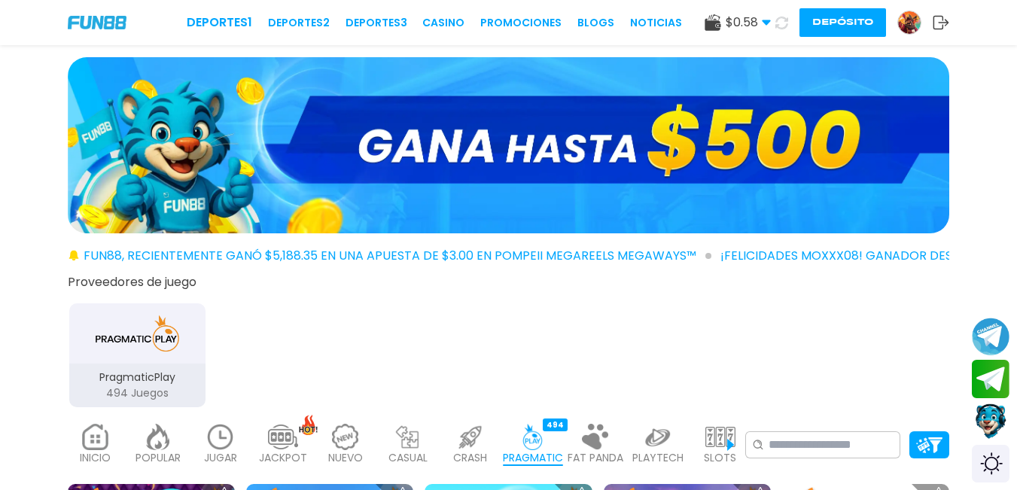
click at [932, 29] on icon at bounding box center [940, 22] width 17 height 15
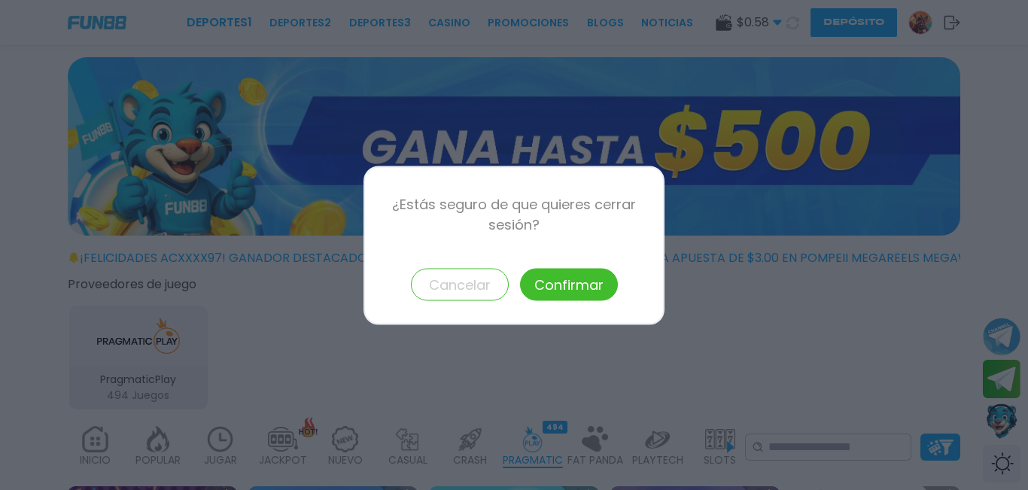
click at [599, 274] on button "Confirmar" at bounding box center [569, 284] width 98 height 32
